Goal: Information Seeking & Learning: Learn about a topic

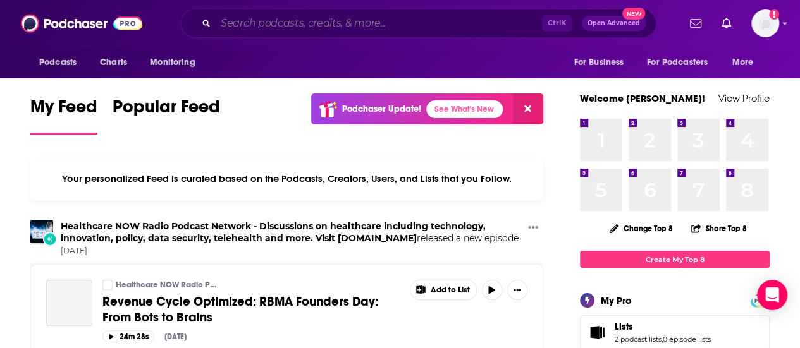
click at [314, 20] on input "Search podcasts, credits, & more..." at bounding box center [379, 23] width 326 height 20
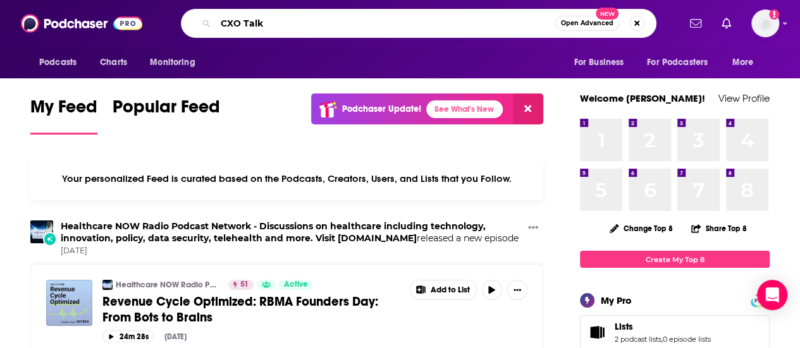
type input "CXO Talk"
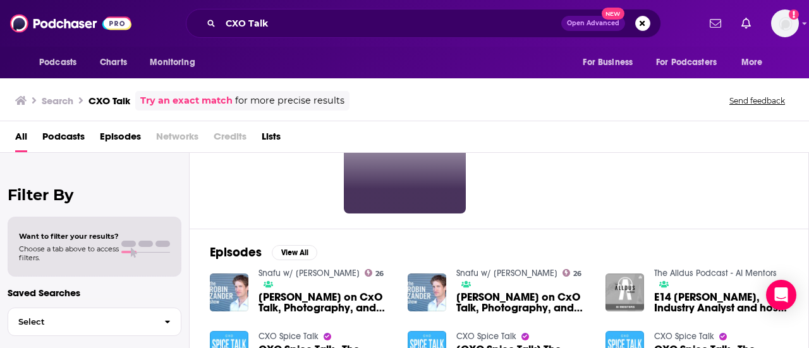
scroll to position [100, 0]
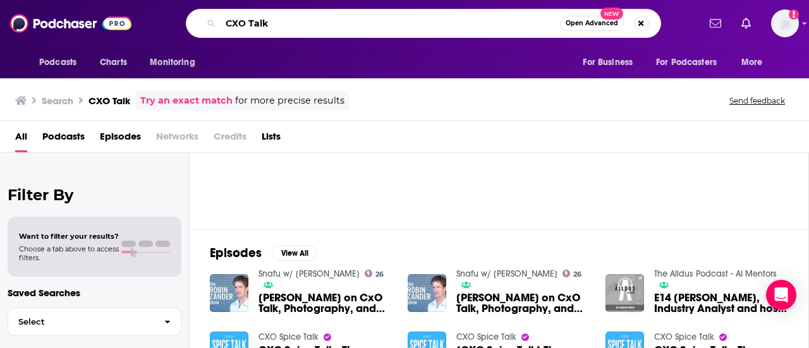
drag, startPoint x: 283, startPoint y: 23, endPoint x: 216, endPoint y: 22, distance: 66.4
click at [216, 22] on div "CXO Talk Open Advanced New" at bounding box center [424, 23] width 476 height 29
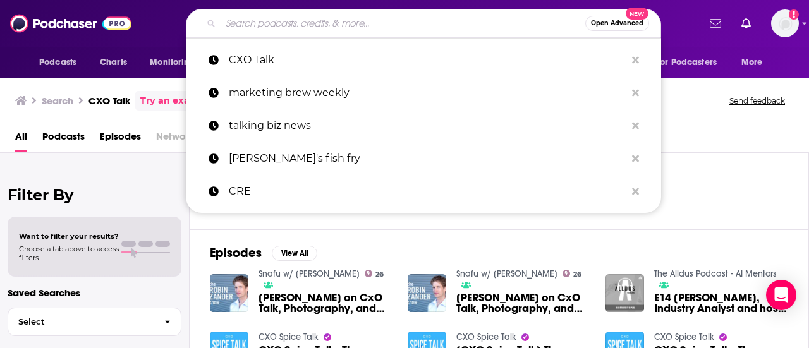
paste input "[PERSON_NAME]"
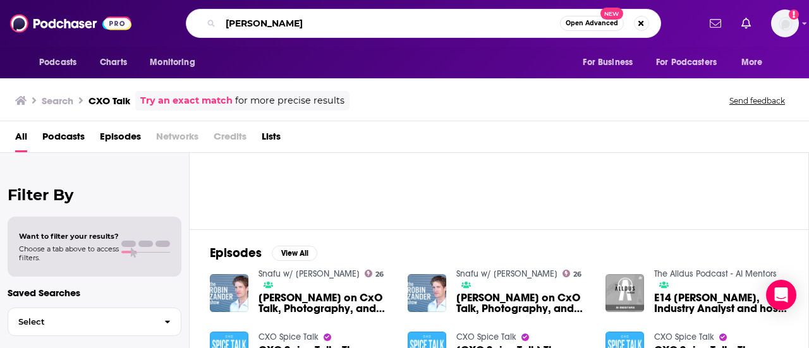
type input "[PERSON_NAME]"
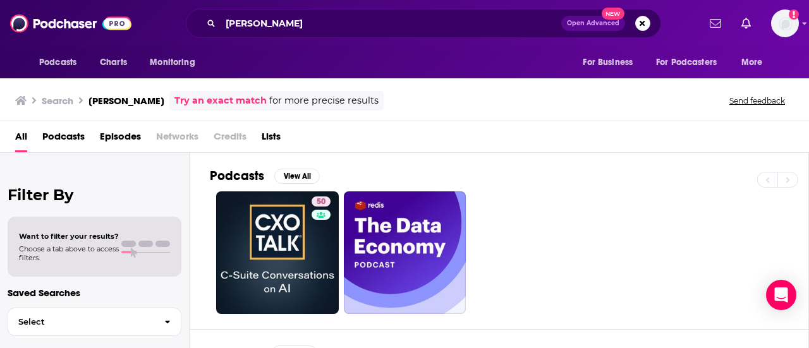
click at [72, 132] on span "Podcasts" at bounding box center [63, 139] width 42 height 26
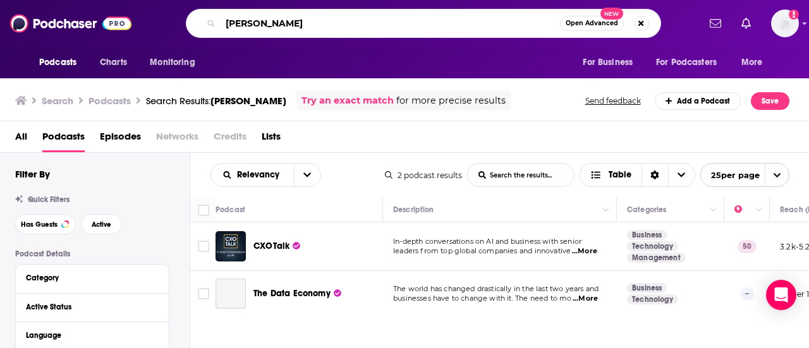
click at [331, 32] on input "[PERSON_NAME]" at bounding box center [391, 23] width 340 height 20
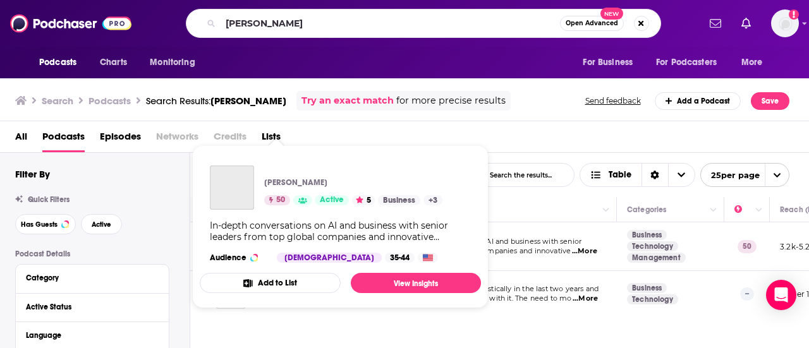
click at [269, 243] on div "Podcasts Charts Monitoring [PERSON_NAME] Open Advanced New For Business For Pod…" at bounding box center [404, 174] width 809 height 348
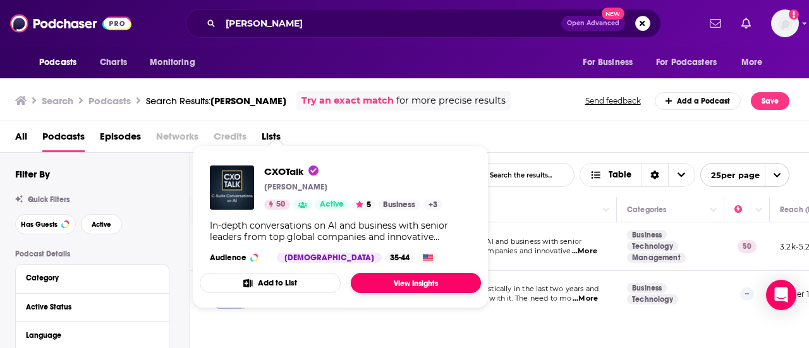
click at [390, 281] on link "View Insights" at bounding box center [416, 283] width 130 height 20
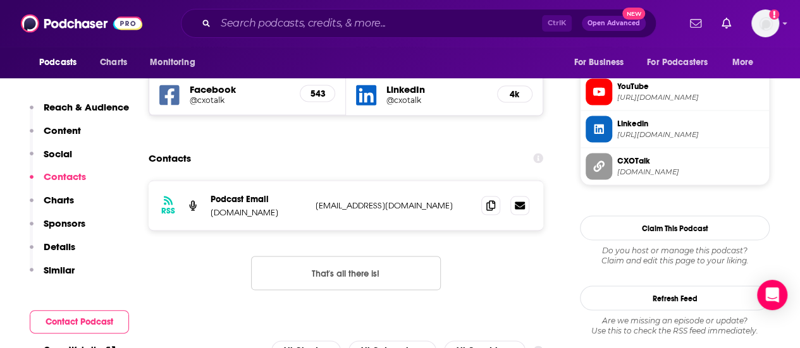
scroll to position [1157, 0]
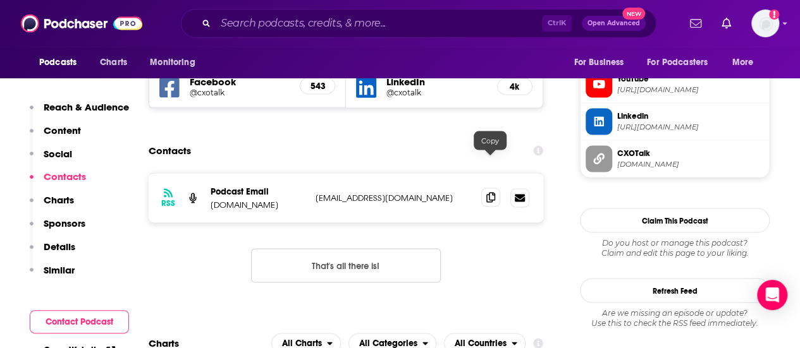
click at [486, 192] on icon at bounding box center [490, 197] width 9 height 10
